Goal: Information Seeking & Learning: Find specific fact

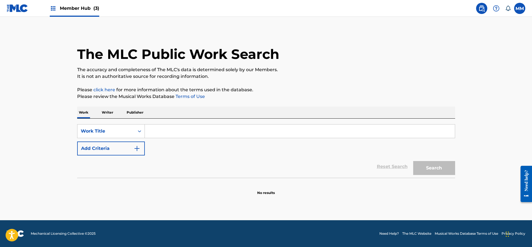
click at [173, 137] on input "Search Form" at bounding box center [300, 131] width 310 height 13
paste input "BLEED LIKE ME"
type input "BLEED LIKE ME"
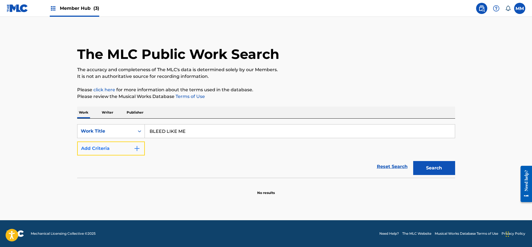
click at [130, 145] on button "Add Criteria" at bounding box center [111, 149] width 68 height 14
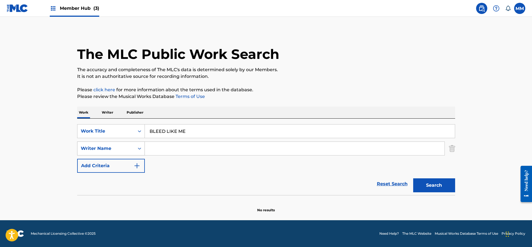
click at [113, 151] on div "Writer Name" at bounding box center [106, 148] width 50 height 7
click at [165, 150] on input "Search Form" at bounding box center [295, 148] width 300 height 13
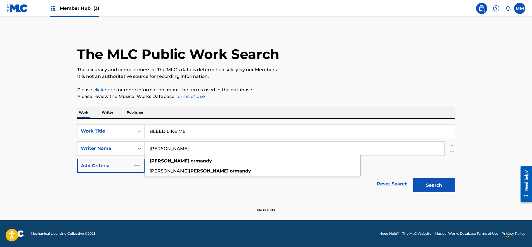
type input "[PERSON_NAME]"
click at [413, 179] on button "Search" at bounding box center [434, 186] width 42 height 14
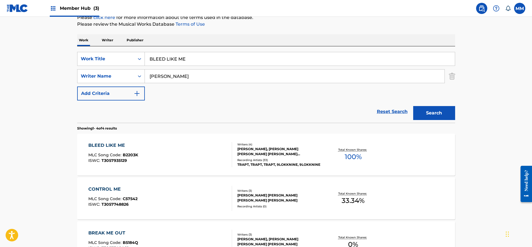
scroll to position [105, 0]
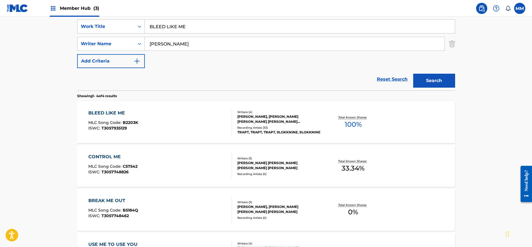
click at [179, 122] on div "BLEED LIKE ME MLC Song Code : B2203K ISWC : T3057935129" at bounding box center [160, 122] width 144 height 25
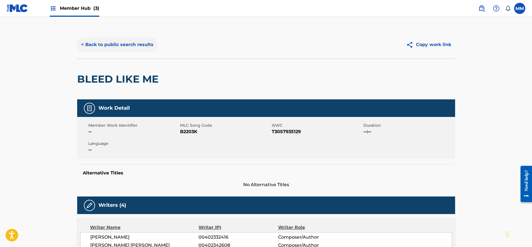
click at [119, 45] on button "< Back to public search results" at bounding box center [117, 45] width 80 height 14
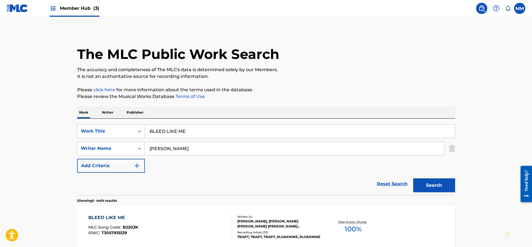
scroll to position [105, 0]
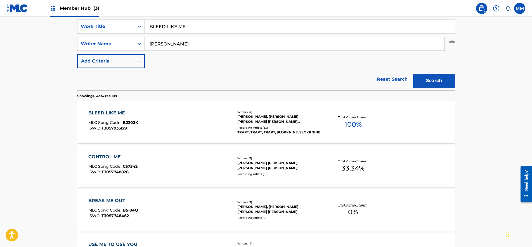
paste input "DISCONNECTED (OUT OF TOUCH)"
drag, startPoint x: 197, startPoint y: 25, endPoint x: 20, endPoint y: 21, distance: 177.5
click at [18, 21] on main "The MLC Public Work Search The accuracy and completeness of The MLC's data is d…" at bounding box center [266, 108] width 532 height 392
type input "DISCONNECTED (OUT OF TOUCH)"
click at [417, 80] on button "Search" at bounding box center [434, 81] width 42 height 14
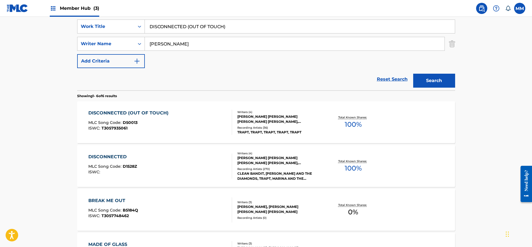
click at [149, 118] on div "DISCONNECTED (OUT OF TOUCH) MLC Song Code : D50013 ISWC : T3057935061" at bounding box center [129, 122] width 83 height 25
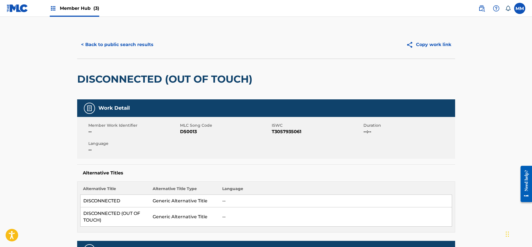
click at [188, 133] on span "D50013" at bounding box center [225, 132] width 90 height 7
copy span "D50013"
click at [103, 47] on button "< Back to public search results" at bounding box center [117, 45] width 80 height 14
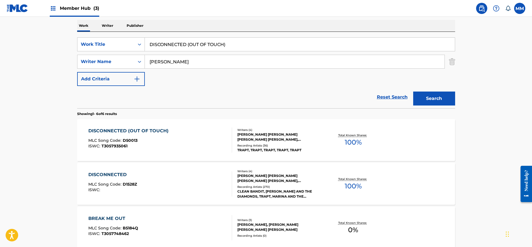
scroll to position [35, 0]
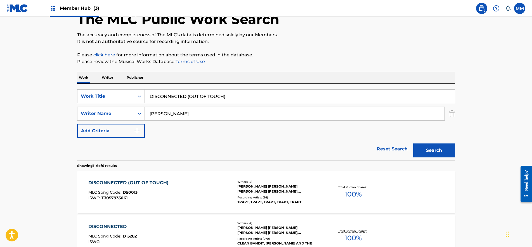
drag, startPoint x: 232, startPoint y: 94, endPoint x: 16, endPoint y: 91, distance: 216.3
click at [0, 85] on html "Accessibility Screen-Reader Guide, Feedback, and Issue Reporting | New window 0…" at bounding box center [266, 88] width 532 height 247
paste input "BLEED LIKE ME"
type input "BLEED LIKE ME"
click at [436, 153] on button "Search" at bounding box center [434, 151] width 42 height 14
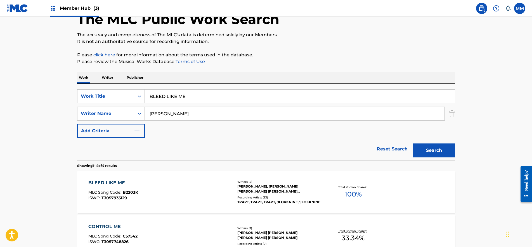
click at [171, 189] on div "BLEED LIKE ME MLC Song Code : B2203K ISWC : T3057935129" at bounding box center [160, 192] width 144 height 25
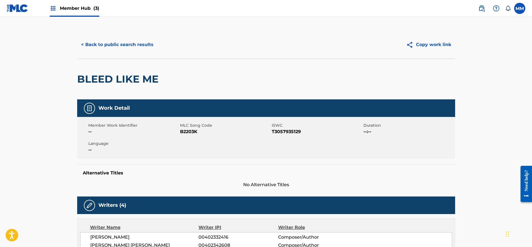
click at [187, 132] on span "B2203K" at bounding box center [225, 132] width 90 height 7
copy span "B2203K"
